Goal: Task Accomplishment & Management: Manage account settings

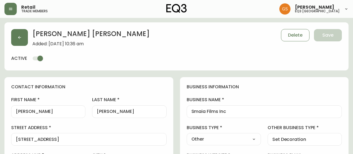
select select "ON"
select select "CA"
select select "CA_EN"
select select "Other"
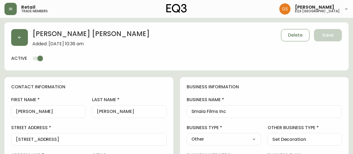
select select "cjw10z96q005b6gs00r6w7pwt"
select select "false"
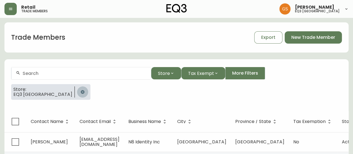
click at [80, 92] on icon "button" at bounding box center [82, 92] width 4 height 4
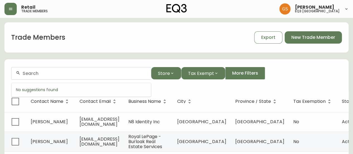
click at [63, 75] on input "text" at bounding box center [85, 73] width 124 height 5
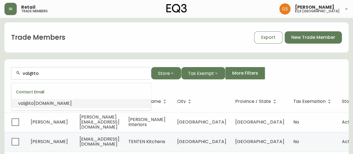
click at [65, 103] on span "[DOMAIN_NAME]" at bounding box center [53, 103] width 38 height 6
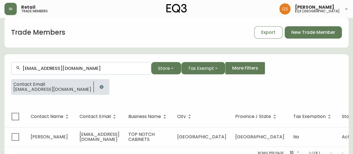
scroll to position [14, 0]
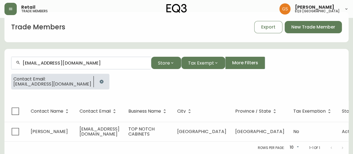
type input "[EMAIL_ADDRESS][DOMAIN_NAME]"
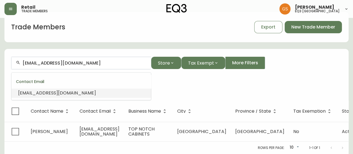
drag, startPoint x: 87, startPoint y: 60, endPoint x: 11, endPoint y: 58, distance: 76.0
click at [9, 58] on form "[EMAIL_ADDRESS][DOMAIN_NAME] Store Tax Exempt More Filters Contact Email: [EMAI…" at bounding box center [176, 75] width 344 height 51
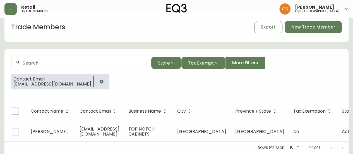
click at [163, 88] on div "Contact Email: [EMAIL_ADDRESS][DOMAIN_NAME]" at bounding box center [176, 84] width 331 height 20
click at [99, 79] on icon "button" at bounding box center [101, 81] width 4 height 4
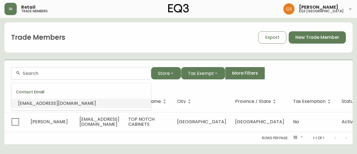
click at [83, 75] on input "text" at bounding box center [85, 73] width 124 height 5
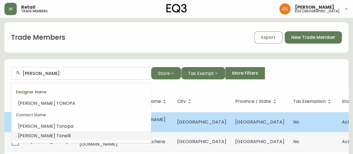
click at [51, 134] on li "[PERSON_NAME]" at bounding box center [81, 135] width 140 height 9
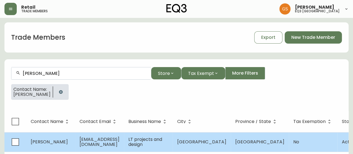
type input "[PERSON_NAME]"
click at [90, 141] on span "[EMAIL_ADDRESS][DOMAIN_NAME]" at bounding box center [100, 141] width 40 height 11
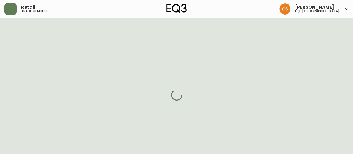
select select "ON"
select select "CA"
select select "CA_EN"
select select "Other"
select select "Interior Designer"
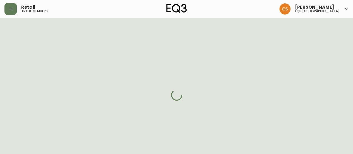
select select "cjw10z96q005b6gs00r6w7pwt"
select select "false"
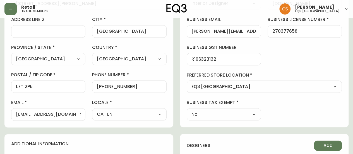
scroll to position [168, 0]
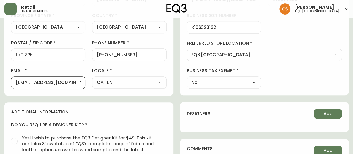
drag, startPoint x: 71, startPoint y: 83, endPoint x: 0, endPoint y: 84, distance: 70.9
click at [0, 84] on main "[PERSON_NAME] Added: [DATE] 5:29 am Delete Save active contact information firs…" at bounding box center [176, 79] width 353 height 458
paste input "[PERSON_NAME][EMAIL_ADDRESS][DOMAIN_NAME]"
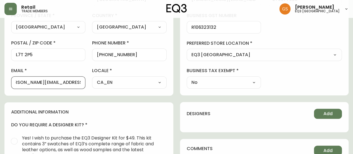
type input "[PERSON_NAME][EMAIL_ADDRESS][DOMAIN_NAME]"
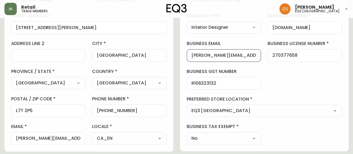
scroll to position [0, 8]
drag, startPoint x: 191, startPoint y: 55, endPoint x: 259, endPoint y: 56, distance: 67.6
click at [259, 56] on div "[PERSON_NAME][EMAIL_ADDRESS][DOMAIN_NAME]" at bounding box center [224, 55] width 74 height 13
paste input "[EMAIL_ADDRESS][DOMAIN_NAME]"
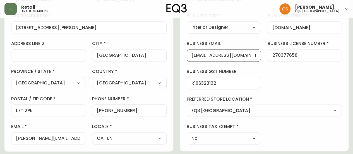
type input "[EMAIL_ADDRESS][DOMAIN_NAME]"
click at [149, 13] on div "Retail trade members [PERSON_NAME] eq3 [GEOGRAPHIC_DATA]" at bounding box center [176, 9] width 344 height 18
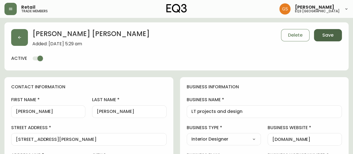
click at [330, 35] on span "Save" at bounding box center [328, 35] width 11 height 6
select select
type input "[PERSON_NAME][EMAIL_ADDRESS][DOMAIN_NAME]"
type input "Other"
select select "Other"
